Goal: Task Accomplishment & Management: Manage account settings

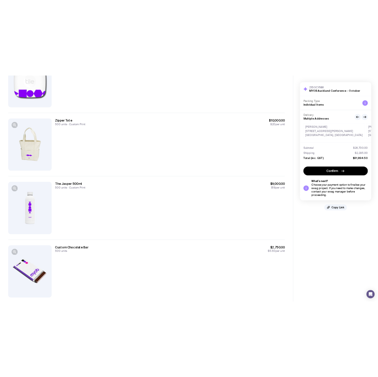
scroll to position [114, 0]
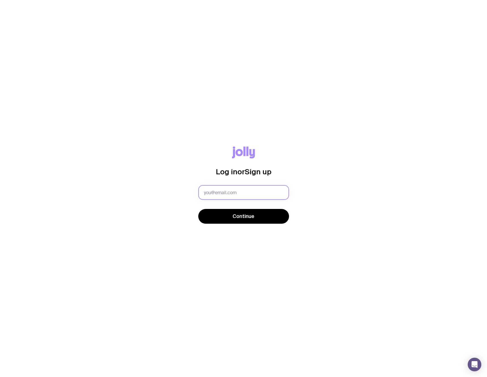
click at [208, 188] on input "text" at bounding box center [243, 192] width 91 height 15
type input "larissa.wick@myob.com"
click at [234, 213] on span "Continue" at bounding box center [243, 216] width 22 height 7
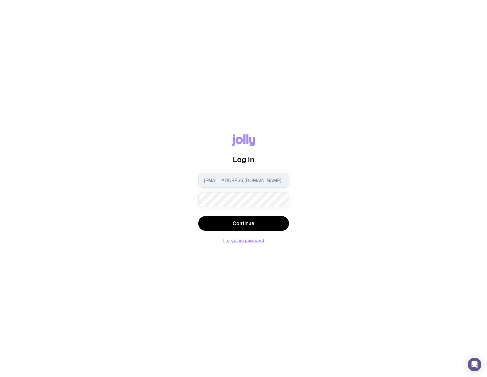
click at [198, 216] on button "Continue" at bounding box center [243, 223] width 91 height 15
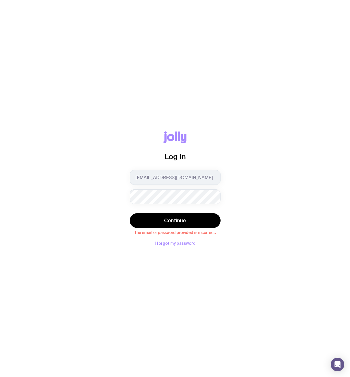
click at [166, 247] on div "Log in larissa.wick@myob.com Continue The email or password provided is incorre…" at bounding box center [175, 188] width 350 height 377
click at [169, 242] on button "I forgot my password" at bounding box center [175, 243] width 41 height 5
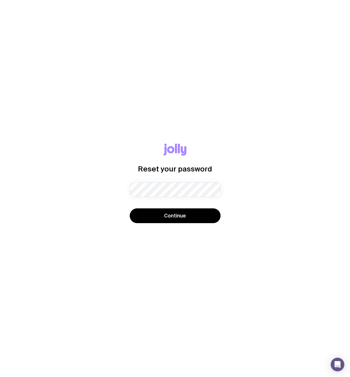
click at [179, 226] on div "Reset your password Password must contain: at least 8 characters an uppercase l…" at bounding box center [175, 188] width 322 height 90
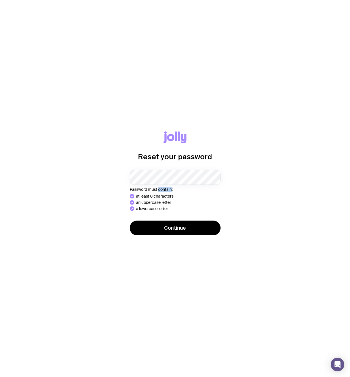
click at [159, 191] on p "Password must contain:" at bounding box center [175, 189] width 91 height 5
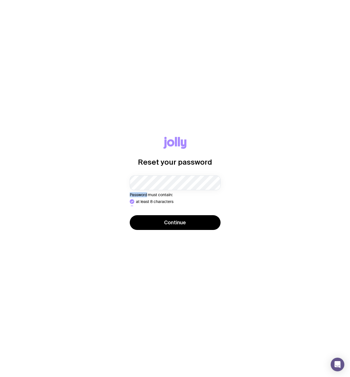
click at [143, 188] on div "Password must contain: at least 8 characters an uppercase letter a lowercase le…" at bounding box center [175, 190] width 91 height 31
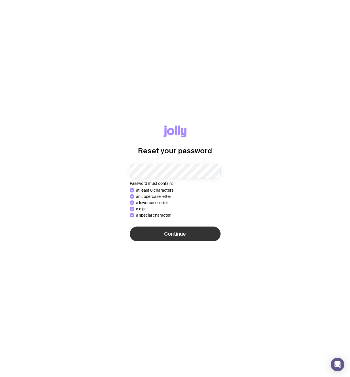
click at [167, 229] on button "Continue" at bounding box center [175, 233] width 91 height 15
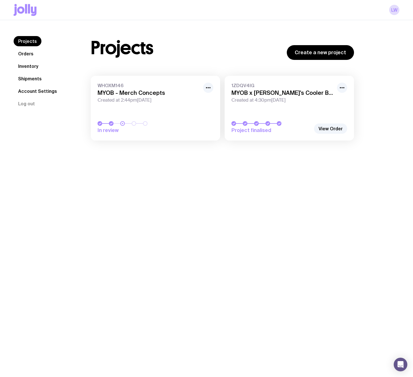
click at [111, 201] on div "Projects Orders Inventory Shipments Account Settings Log out Projects Orders In…" at bounding box center [206, 208] width 413 height 377
click at [31, 76] on link "Shipments" at bounding box center [30, 78] width 33 height 10
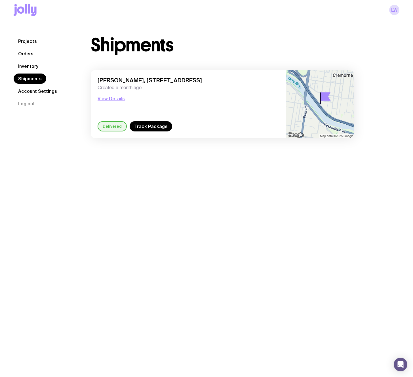
click at [30, 66] on link "Inventory" at bounding box center [28, 66] width 29 height 10
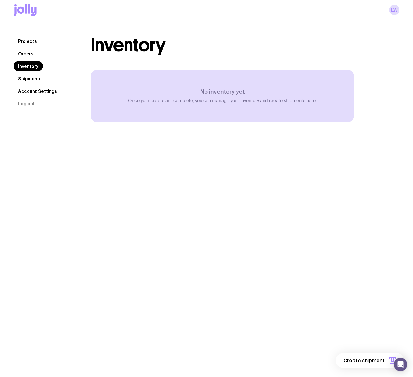
click at [24, 51] on link "Orders" at bounding box center [26, 53] width 24 height 10
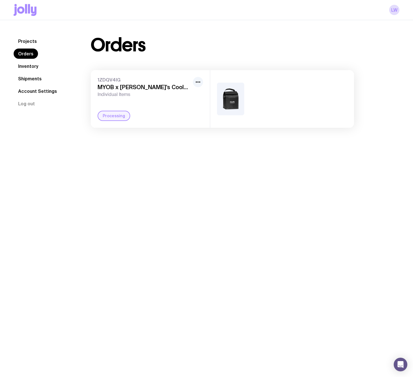
click at [26, 42] on link "Projects" at bounding box center [28, 41] width 28 height 10
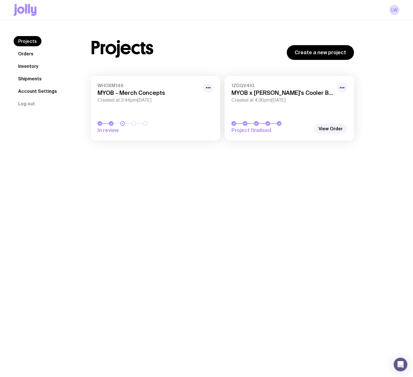
click at [182, 189] on div "Projects Orders Inventory Shipments Account Settings Log out Projects Orders In…" at bounding box center [206, 208] width 413 height 377
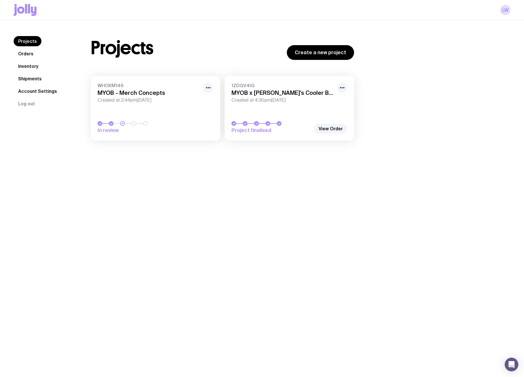
click at [189, 212] on div "Projects Orders Inventory Shipments Account Settings Log out Projects Orders In…" at bounding box center [262, 208] width 524 height 377
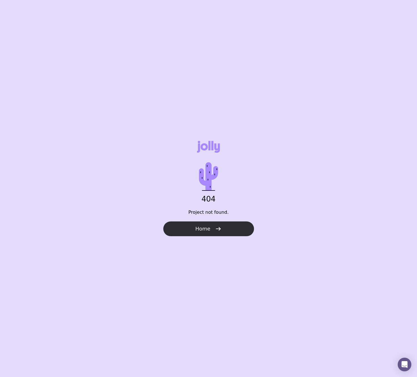
click at [205, 233] on button "Home" at bounding box center [208, 228] width 91 height 15
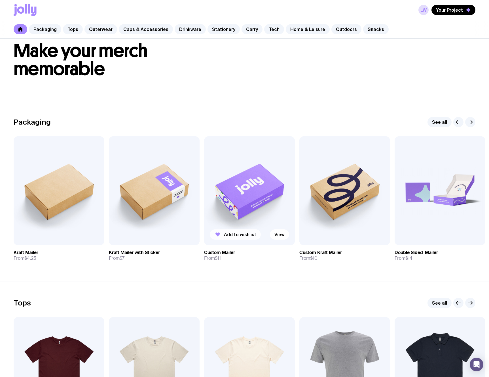
scroll to position [30, 0]
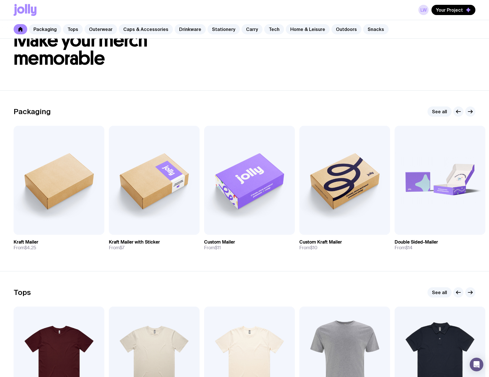
click at [280, 114] on div "Packaging See all" at bounding box center [245, 111] width 462 height 10
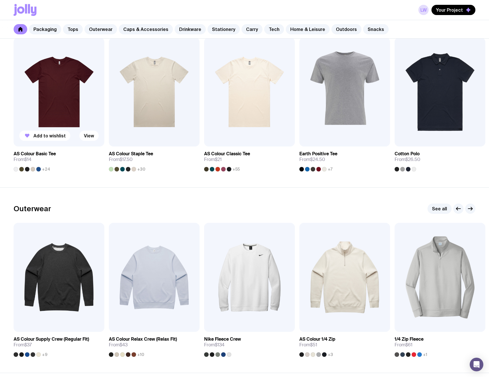
scroll to position [298, 0]
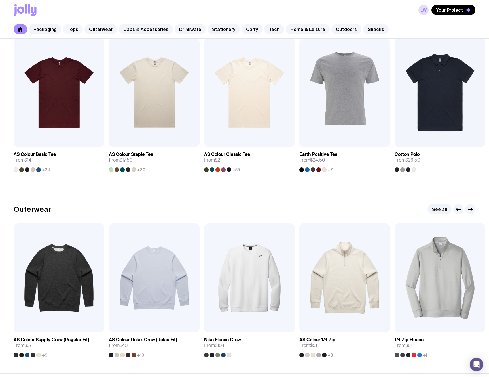
click at [69, 31] on link "Tops" at bounding box center [73, 29] width 20 height 10
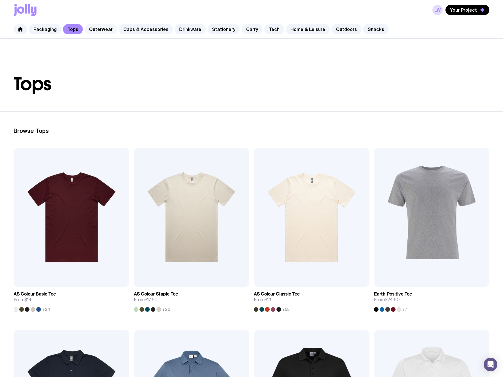
click at [99, 26] on link "Outerwear" at bounding box center [100, 29] width 33 height 10
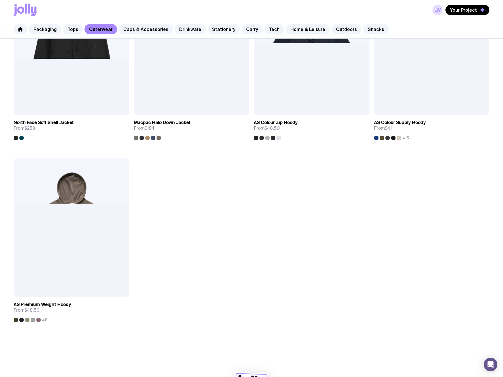
scroll to position [922, 0]
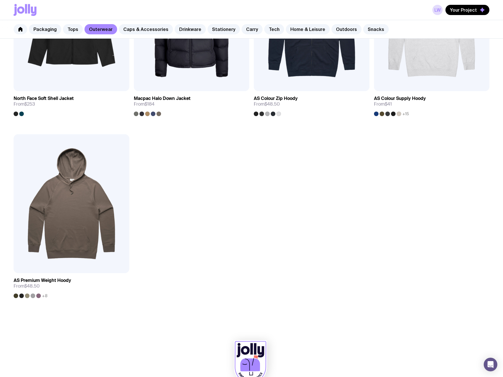
click at [151, 36] on div "Packaging Tops Outerwear Caps & Accessories Drinkware Stationery Carry Tech Hom…" at bounding box center [251, 29] width 503 height 18
click at [151, 31] on link "Caps & Accessories" at bounding box center [146, 29] width 54 height 10
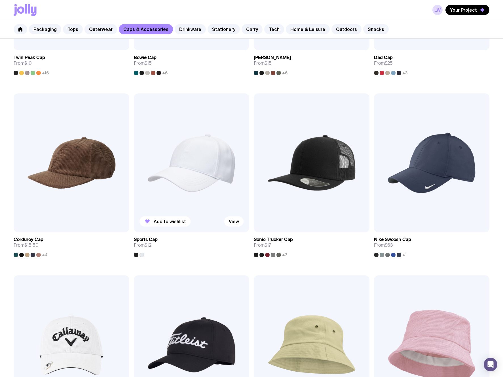
scroll to position [298, 0]
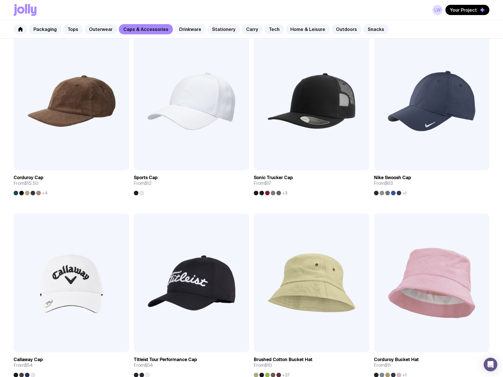
click at [194, 33] on link "Drinkware" at bounding box center [190, 29] width 31 height 10
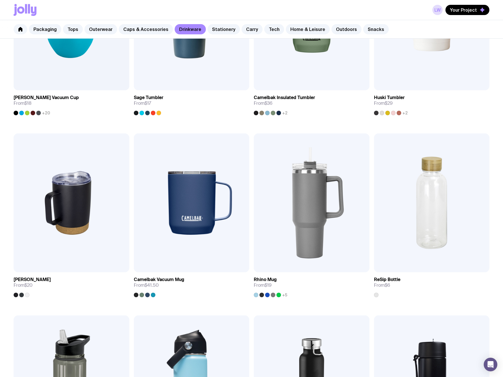
scroll to position [186, 0]
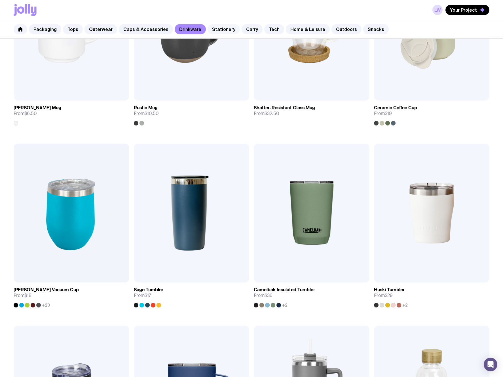
click at [219, 34] on link "Stationery" at bounding box center [224, 29] width 32 height 10
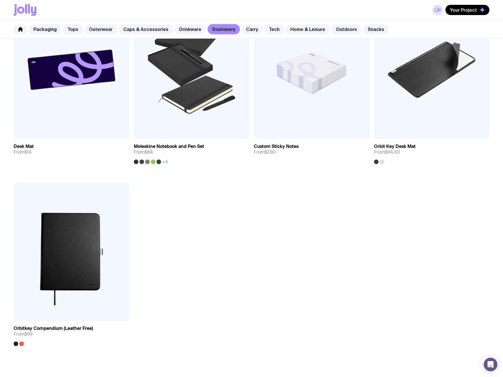
scroll to position [1045, 0]
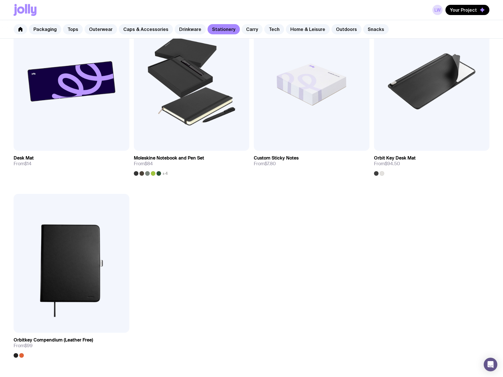
click at [245, 30] on link "Carry" at bounding box center [252, 29] width 21 height 10
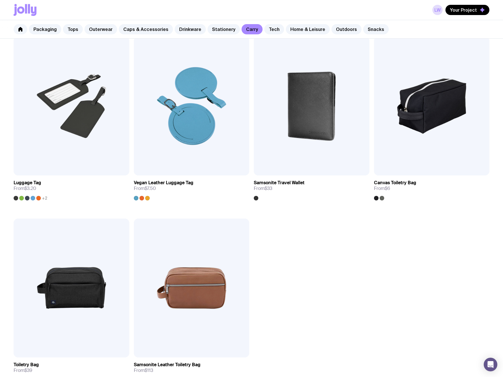
scroll to position [1384, 0]
click at [266, 27] on link "Tech" at bounding box center [274, 29] width 20 height 10
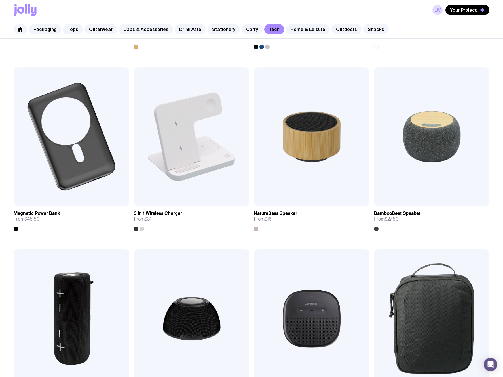
scroll to position [363, 0]
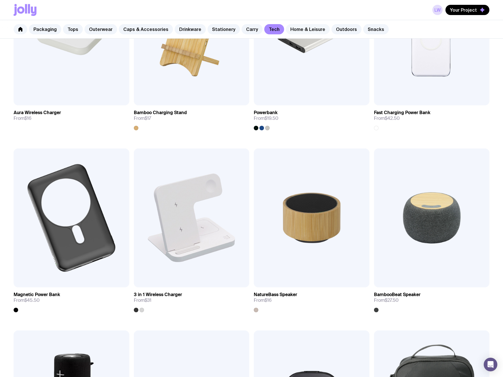
click at [286, 31] on link "Home & Leisure" at bounding box center [308, 29] width 44 height 10
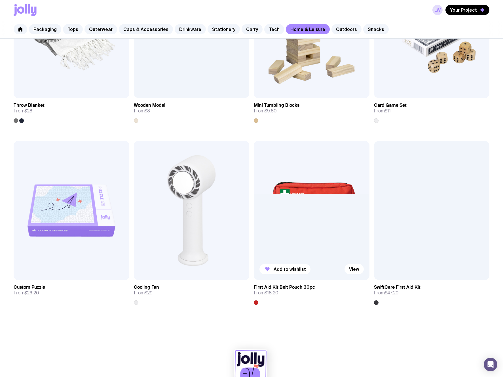
scroll to position [1303, 0]
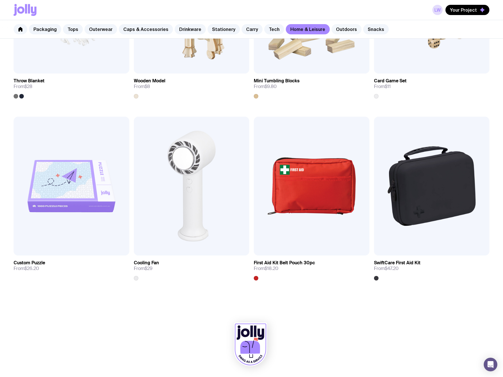
click at [344, 31] on link "Outdoors" at bounding box center [346, 29] width 30 height 10
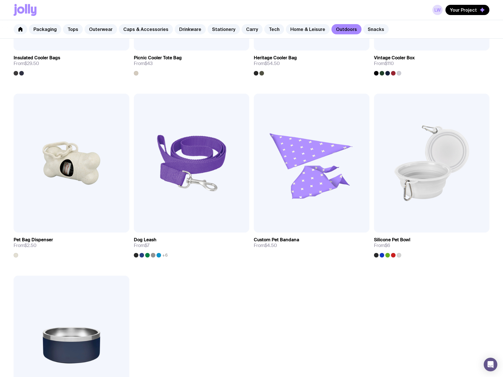
scroll to position [787, 0]
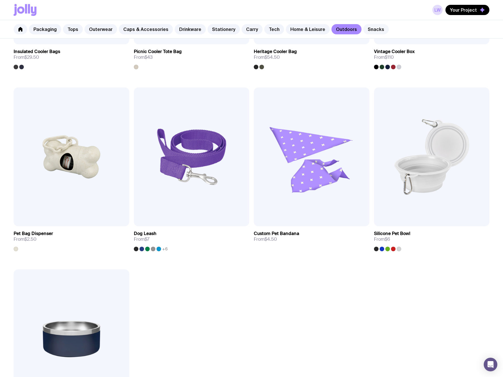
click at [369, 28] on link "Snacks" at bounding box center [376, 29] width 26 height 10
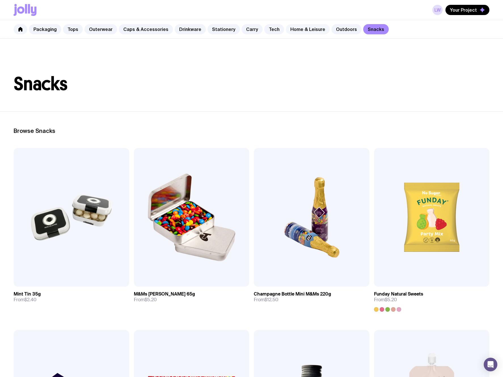
click at [309, 27] on link "Home & Leisure" at bounding box center [308, 29] width 44 height 10
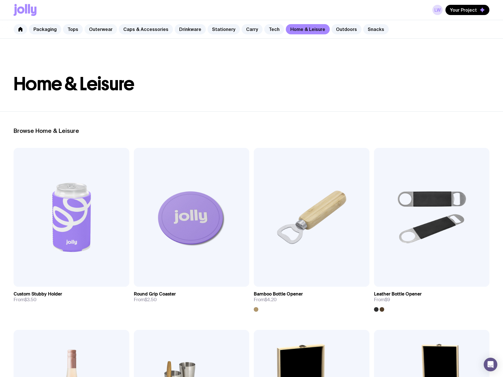
click at [108, 33] on link "Outerwear" at bounding box center [100, 29] width 33 height 10
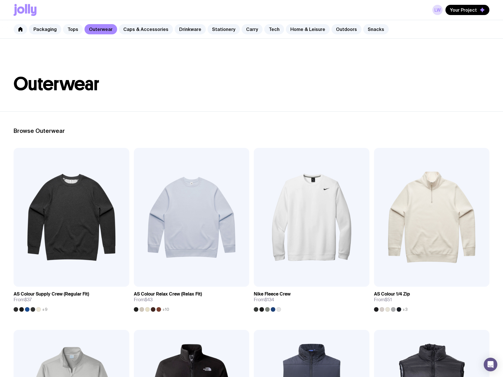
click at [66, 28] on link "Tops" at bounding box center [73, 29] width 20 height 10
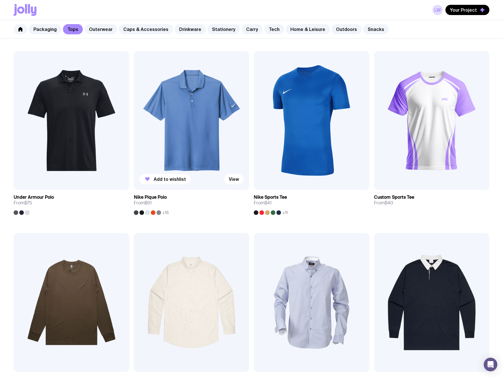
scroll to position [399, 0]
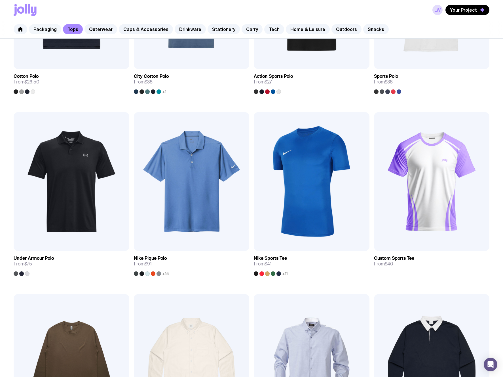
click at [40, 28] on link "Packaging" at bounding box center [45, 29] width 32 height 10
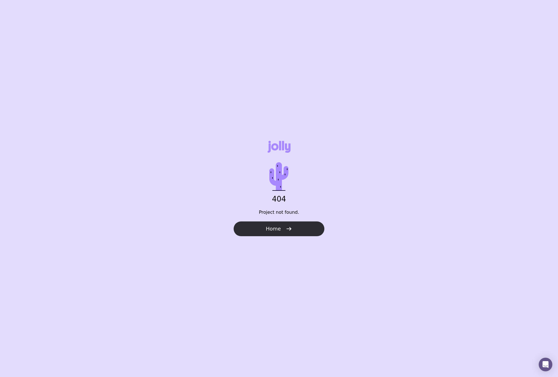
click at [271, 225] on button "Home" at bounding box center [279, 228] width 91 height 15
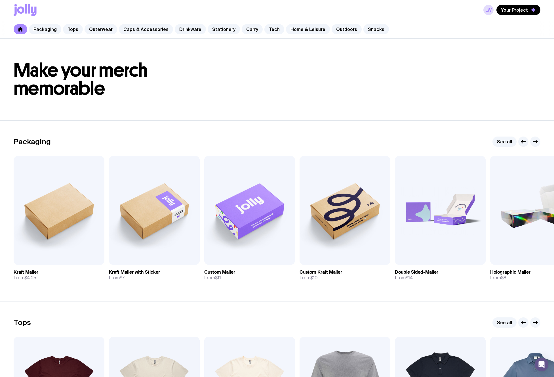
click at [483, 11] on div "LW Your Project" at bounding box center [277, 10] width 527 height 20
click at [487, 11] on link "LW" at bounding box center [488, 10] width 10 height 10
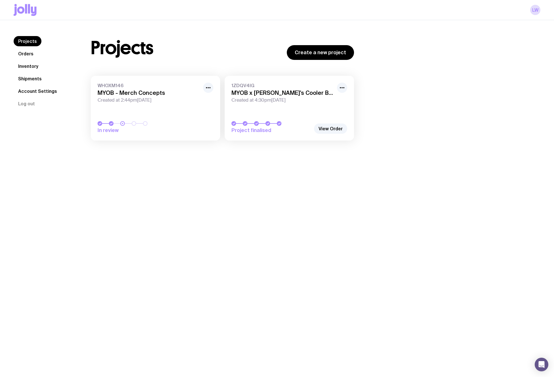
click at [101, 163] on div "Projects Orders Inventory Shipments Account Settings Log out Projects Orders In…" at bounding box center [277, 208] width 554 height 377
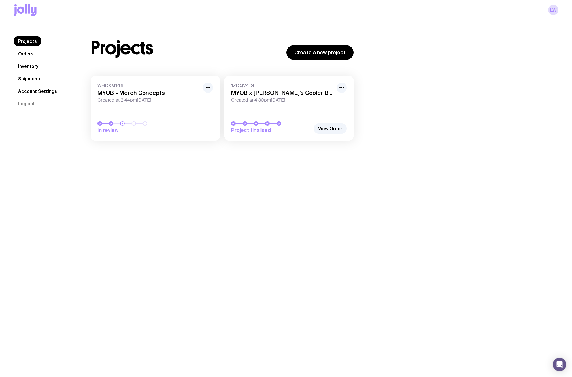
click at [55, 179] on div "Projects Orders Inventory Shipments Account Settings Log out Projects Orders In…" at bounding box center [286, 208] width 572 height 377
click at [23, 6] on icon at bounding box center [25, 10] width 23 height 12
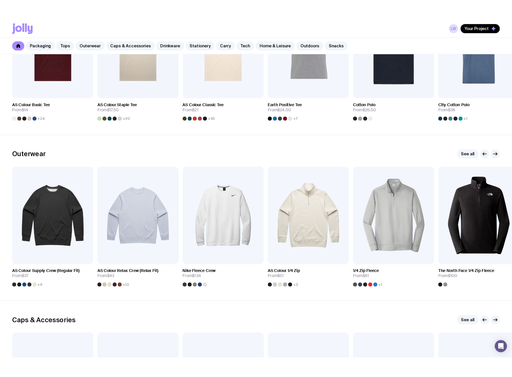
scroll to position [364, 0]
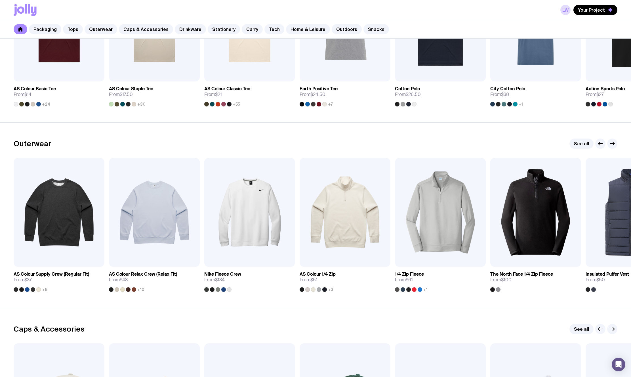
click at [412, 20] on div "LW Your Project" at bounding box center [315, 10] width 603 height 20
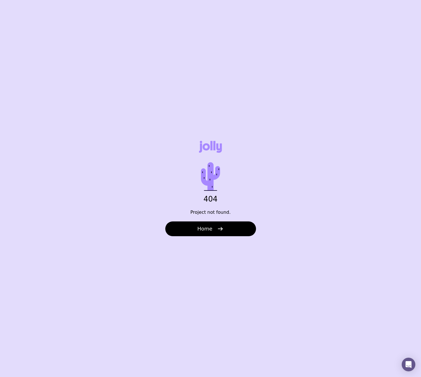
click at [109, 159] on div "404 Project not found. Home" at bounding box center [210, 188] width 421 height 377
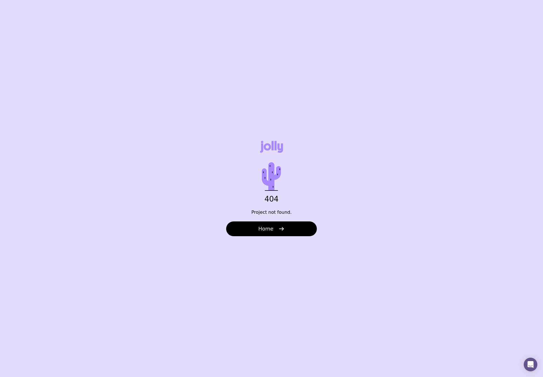
click at [124, 141] on div "404 Project not found. Home" at bounding box center [271, 188] width 543 height 377
click at [268, 234] on button "Home" at bounding box center [271, 228] width 91 height 15
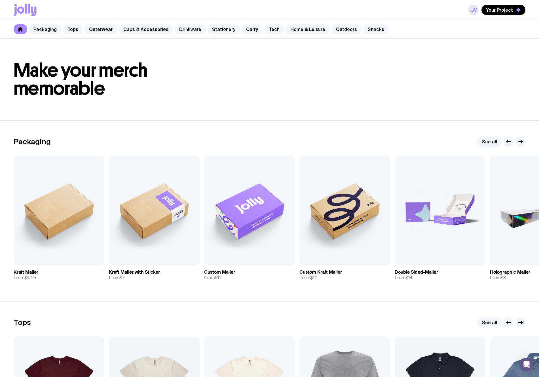
drag, startPoint x: 471, startPoint y: 0, endPoint x: 473, endPoint y: 5, distance: 5.3
click at [471, 1] on div "LW Your Project" at bounding box center [270, 10] width 512 height 20
click at [473, 6] on link "LW" at bounding box center [473, 10] width 10 height 10
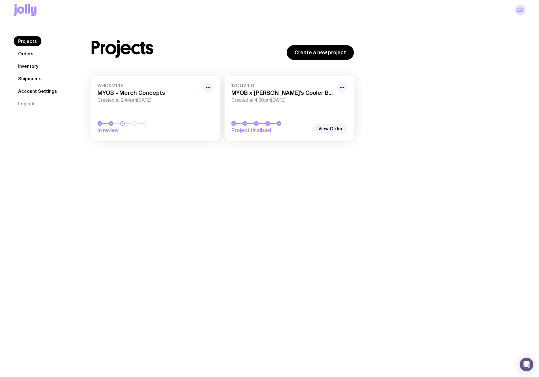
click at [510, 48] on div "Projects Create a new project WHOXM146 MYOB - Merch Concepts Created at 2:44pm,…" at bounding box center [301, 91] width 448 height 110
click at [516, 9] on link "LW" at bounding box center [520, 10] width 10 height 10
click at [516, 6] on link "LW" at bounding box center [520, 10] width 10 height 10
click at [516, 13] on link "LW" at bounding box center [520, 10] width 10 height 10
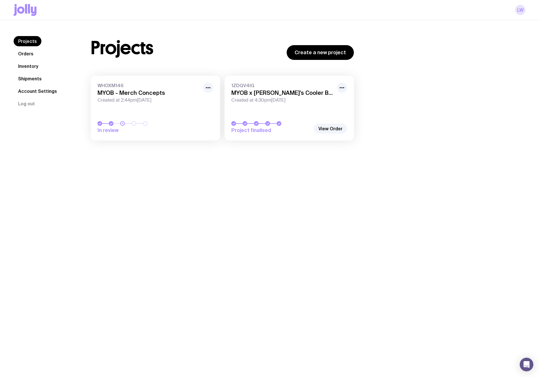
click at [516, 13] on link "LW" at bounding box center [520, 10] width 10 height 10
click at [22, 12] on icon at bounding box center [20, 10] width 7 height 7
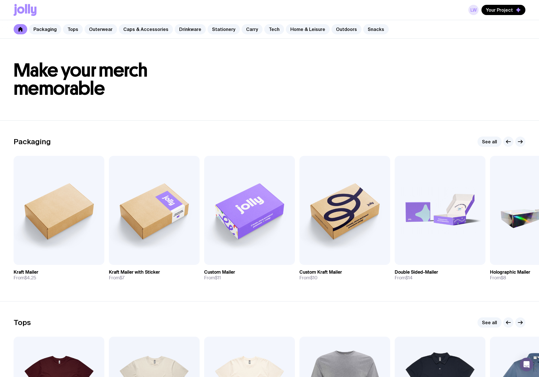
click at [475, 7] on link "LW" at bounding box center [473, 10] width 10 height 10
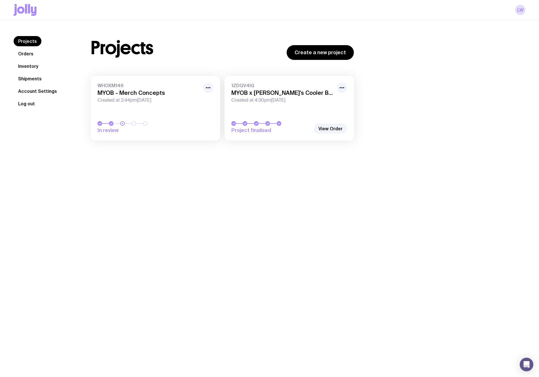
click at [30, 103] on button "Log out" at bounding box center [27, 103] width 26 height 10
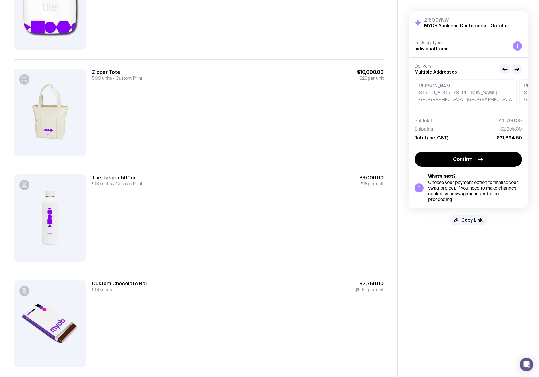
scroll to position [106, 0]
